Goal: Task Accomplishment & Management: Use online tool/utility

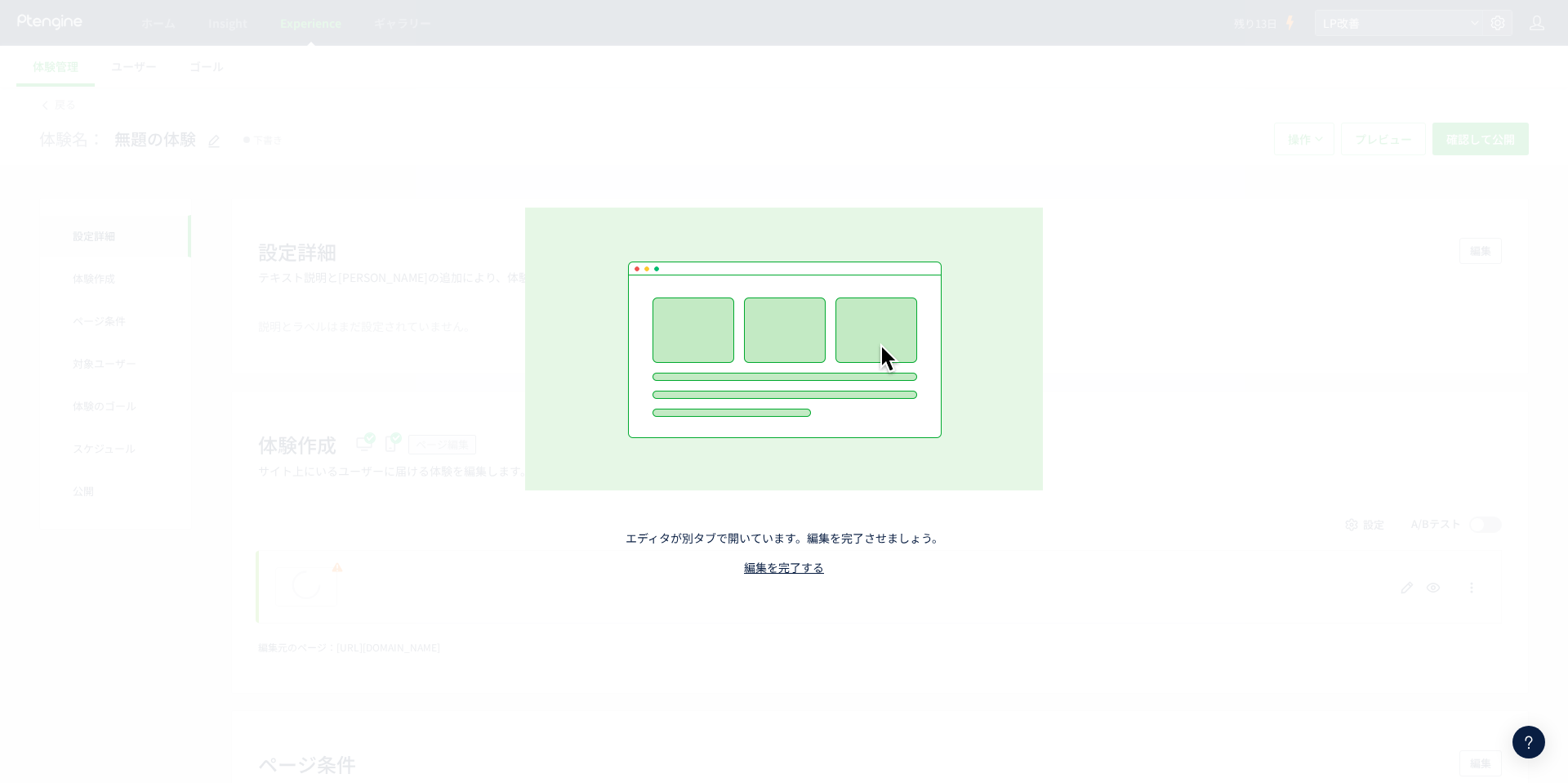
click at [804, 557] on div "エディタが別タブで開いています。編集を完了させましょう。 編集を完了する" at bounding box center [784, 391] width 721 height 531
click at [792, 562] on link "編集を完了する" at bounding box center [784, 567] width 80 height 17
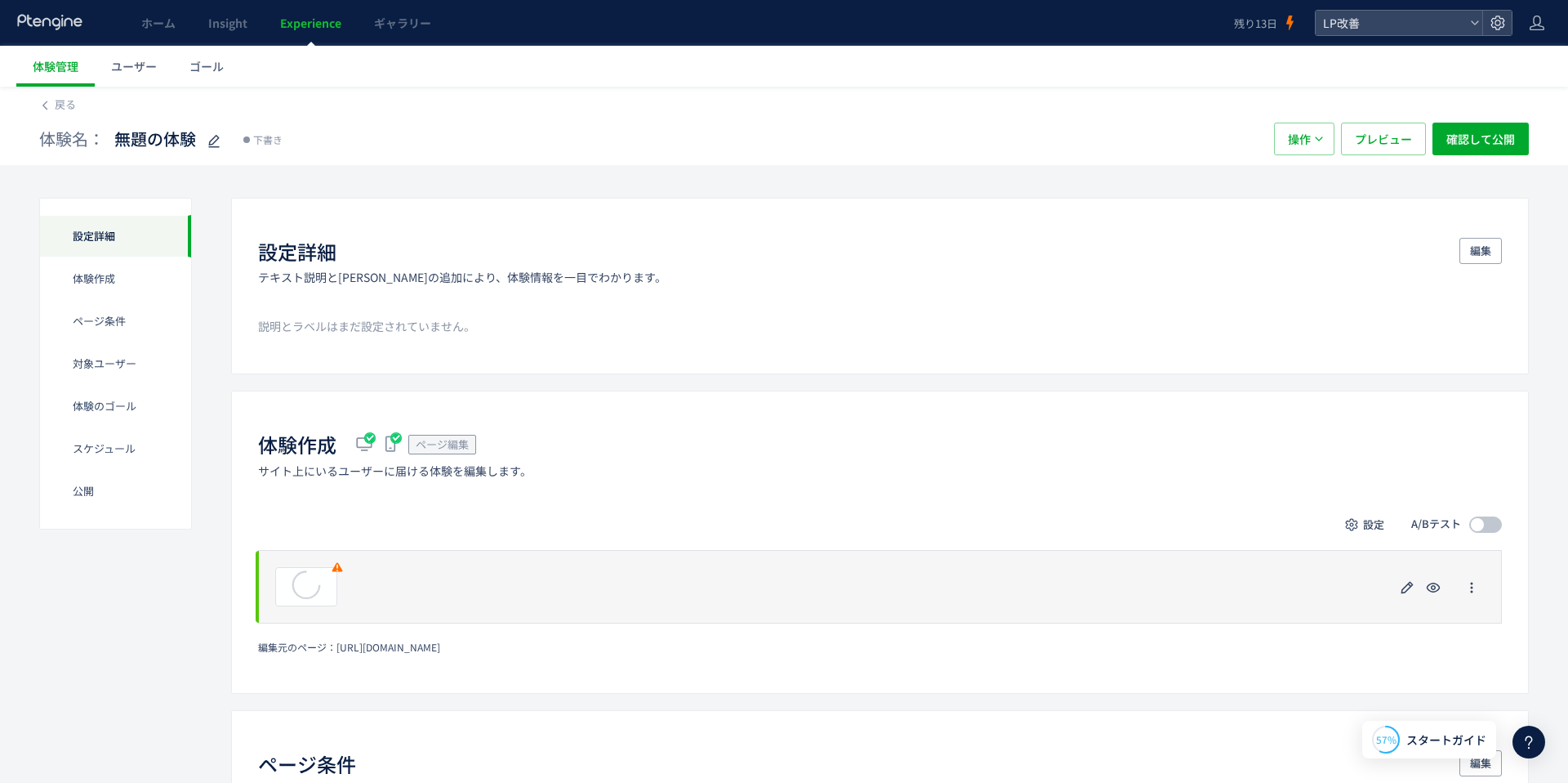
click at [418, 572] on div "プレビュー" at bounding box center [879, 587] width 1243 height 73
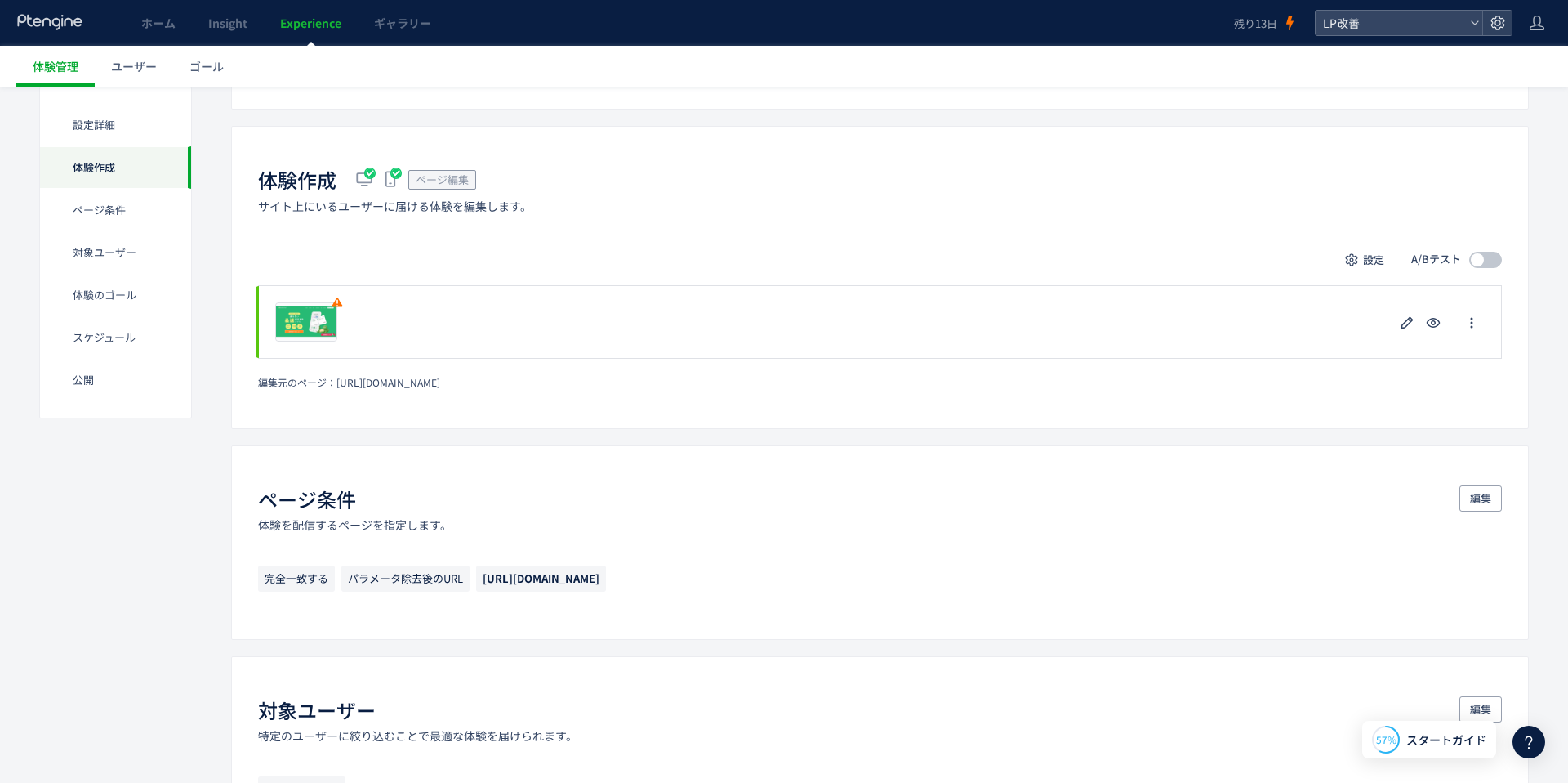
scroll to position [266, 0]
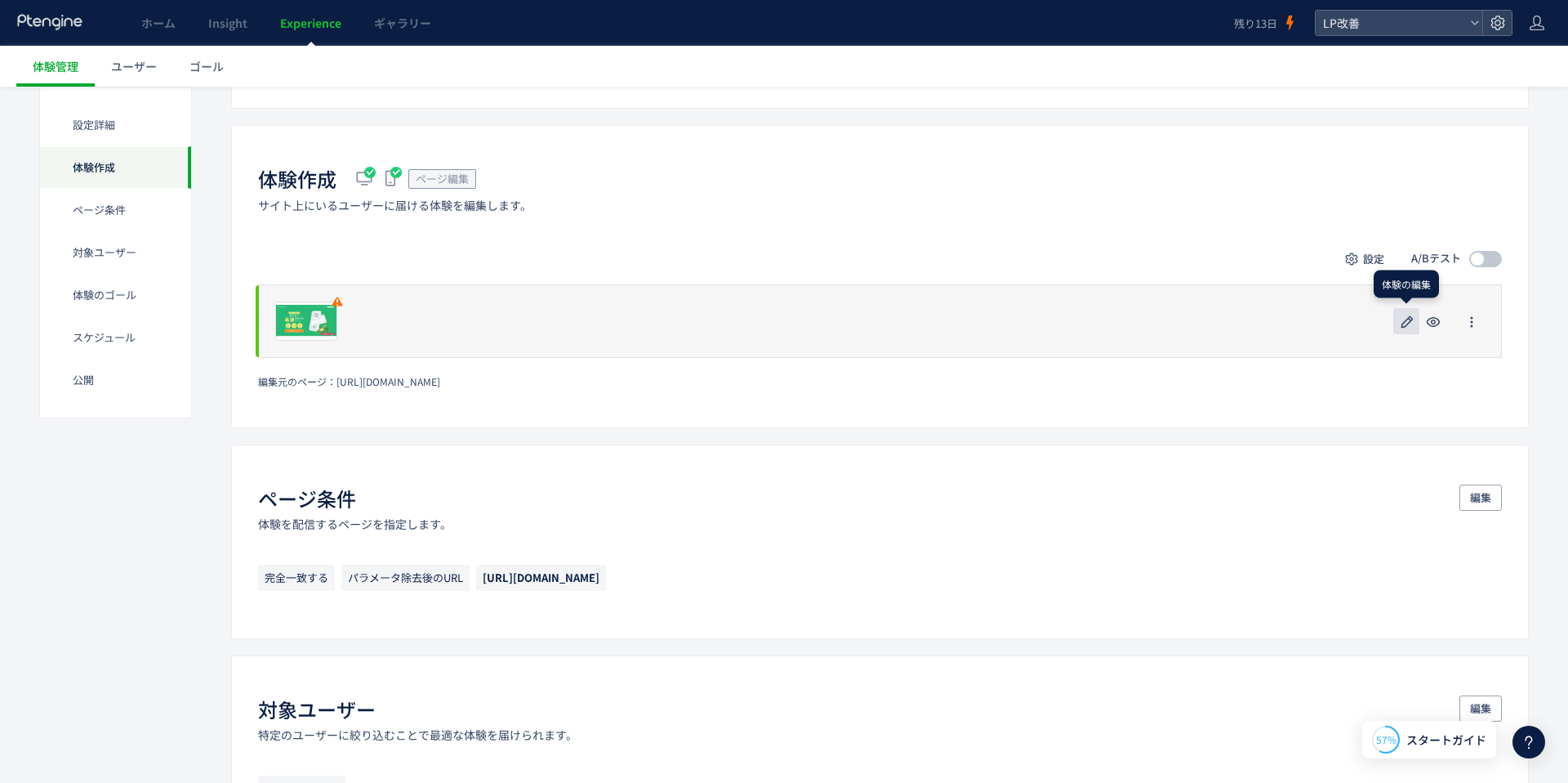
click at [1409, 315] on use "button" at bounding box center [1407, 321] width 12 height 12
